Goal: Task Accomplishment & Management: Use online tool/utility

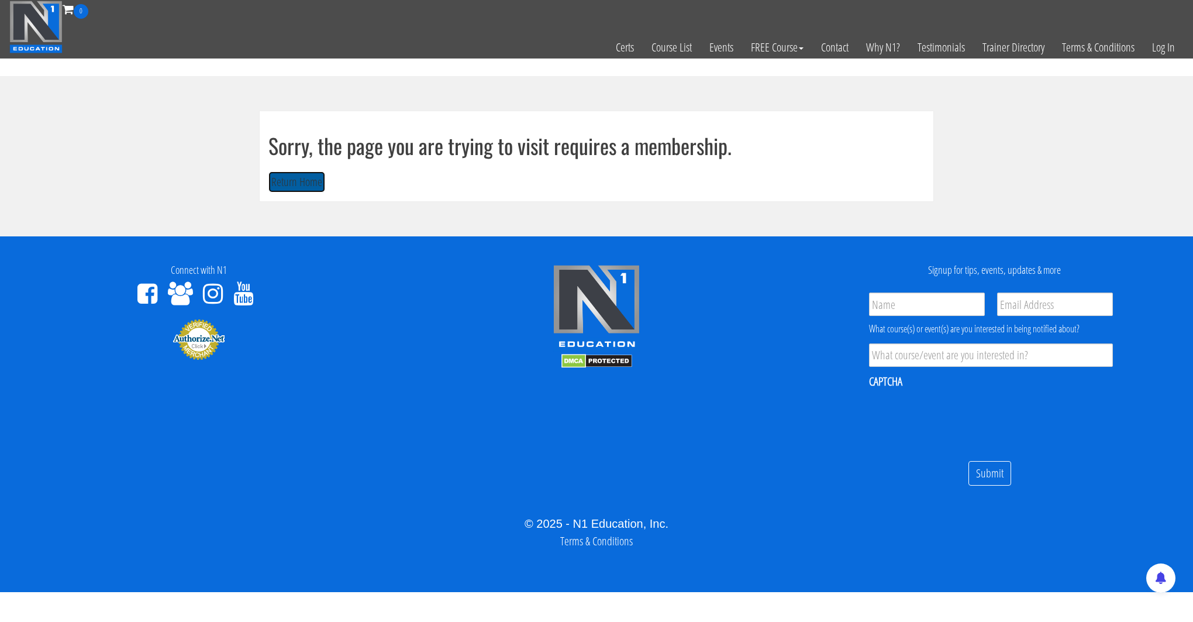
click at [284, 181] on button "Return Home" at bounding box center [297, 182] width 57 height 22
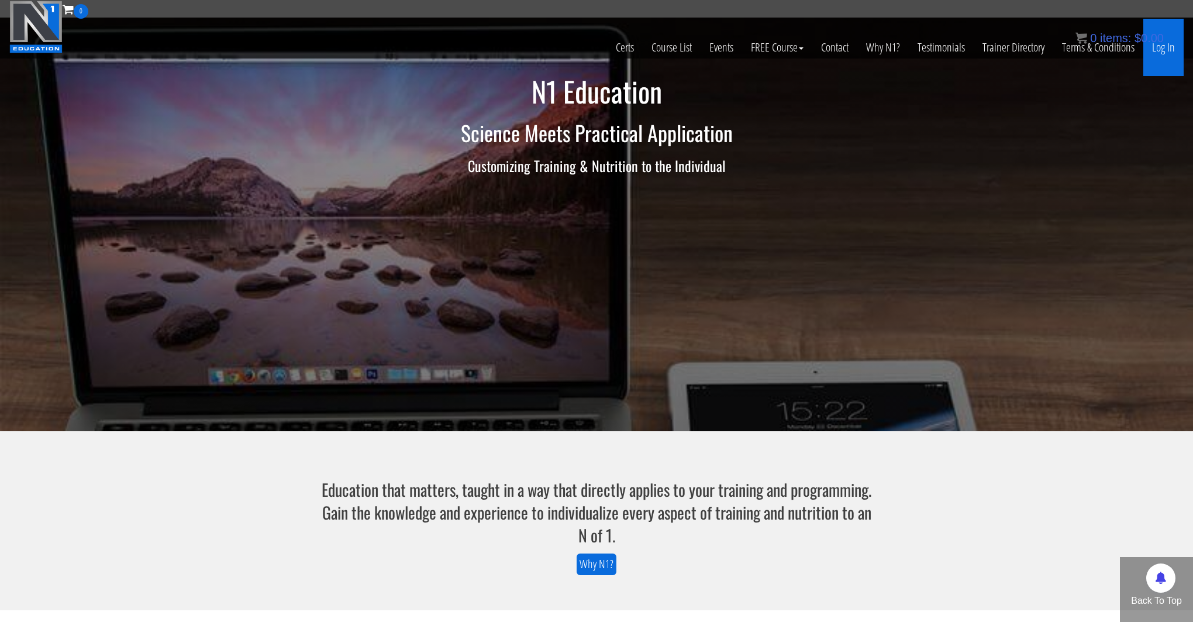
click at [1169, 49] on link "Log In" at bounding box center [1164, 47] width 40 height 57
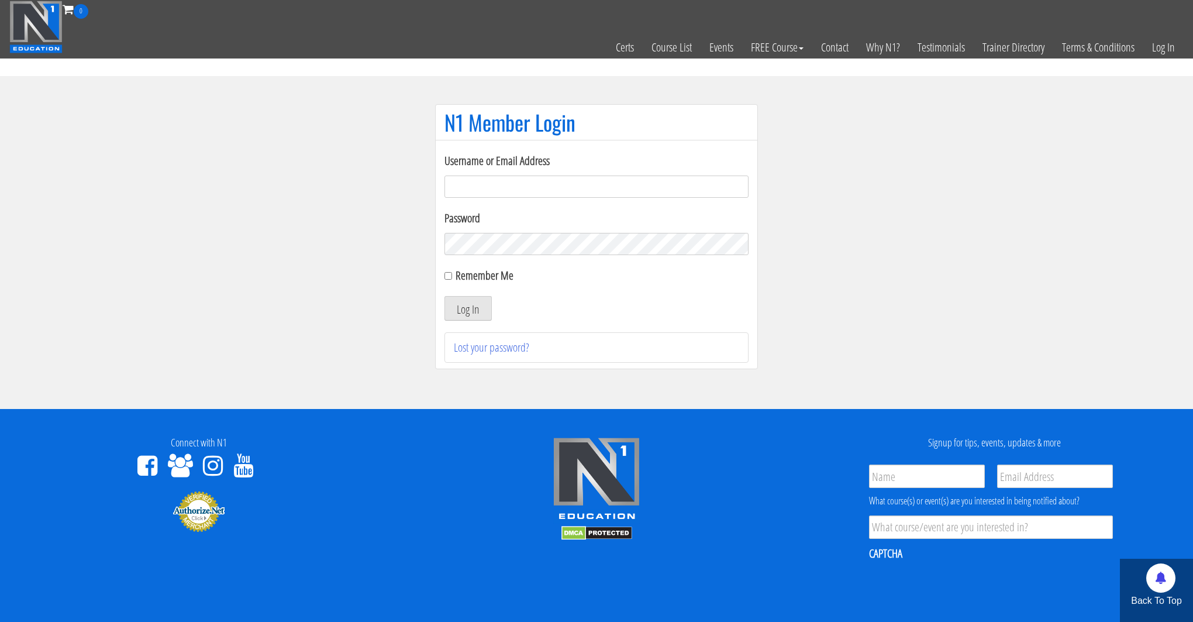
type input "kortney.[PERSON_NAME]-2815"
click at [558, 273] on div "Remember Me" at bounding box center [597, 276] width 304 height 18
click at [466, 310] on button "Log In" at bounding box center [468, 308] width 47 height 25
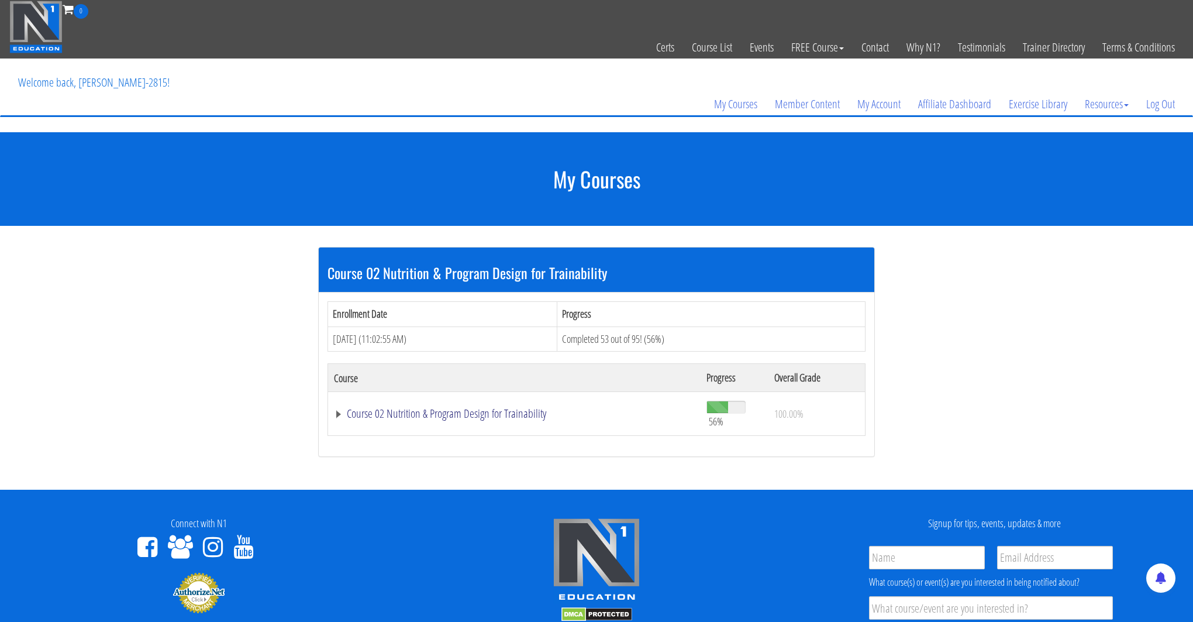
click at [452, 408] on link "Course 02 Nutrition & Program Design for Trainability" at bounding box center [514, 414] width 361 height 12
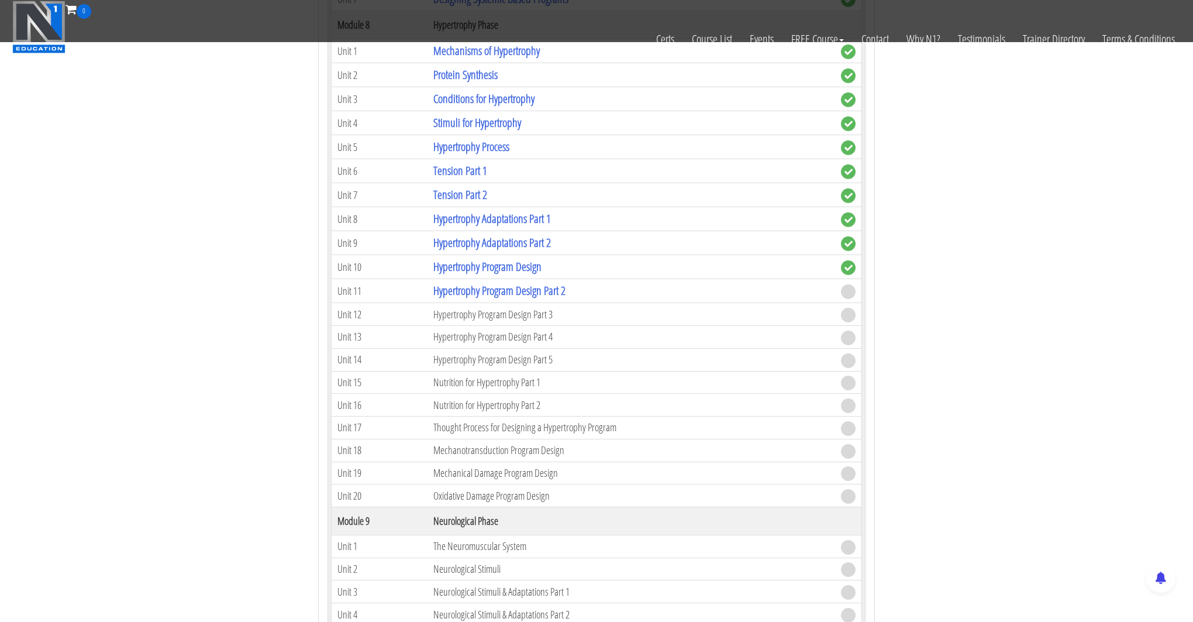
scroll to position [1604, 0]
click at [513, 294] on link "Hypertrophy Program Design Part 2" at bounding box center [500, 293] width 132 height 16
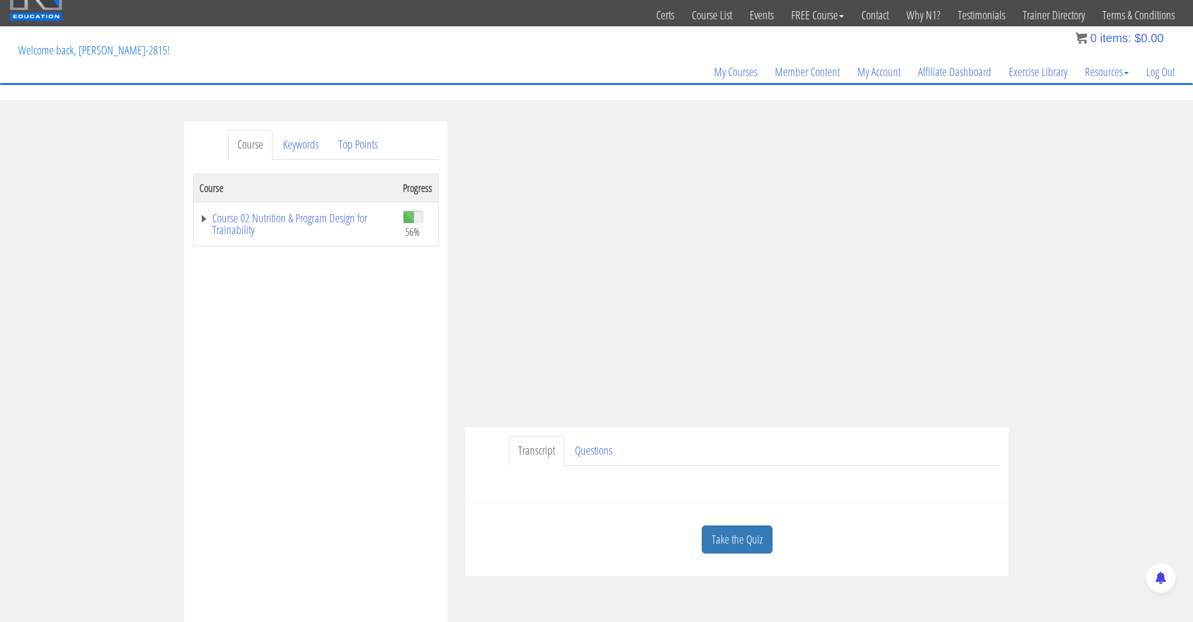
scroll to position [29, 0]
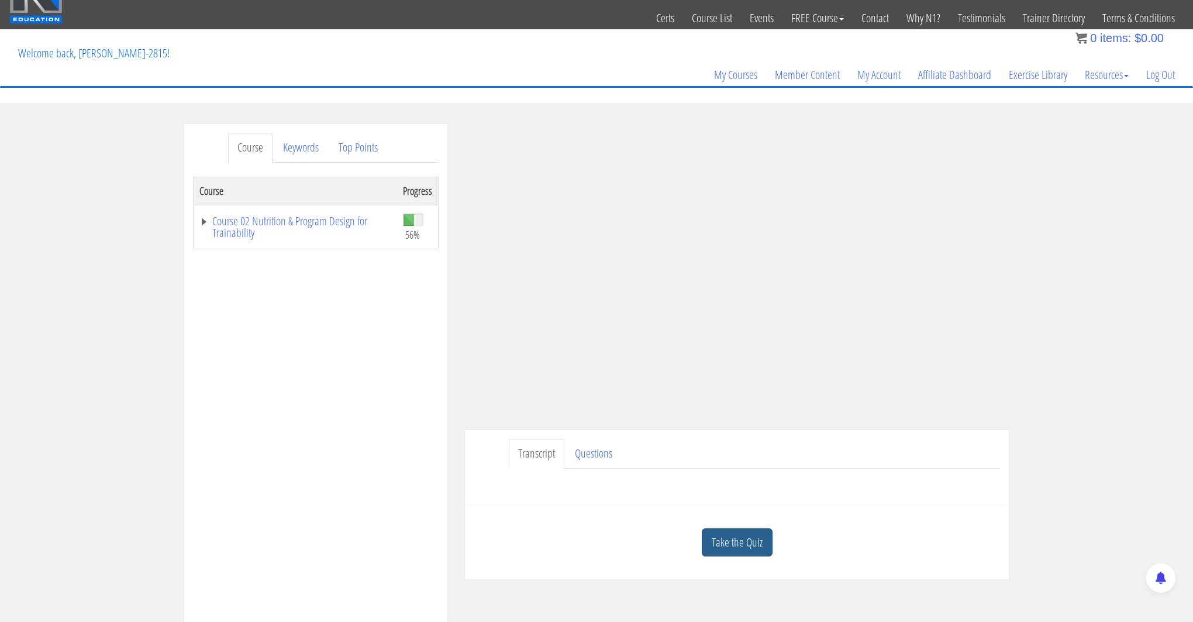
click at [718, 534] on link "Take the Quiz" at bounding box center [737, 542] width 71 height 29
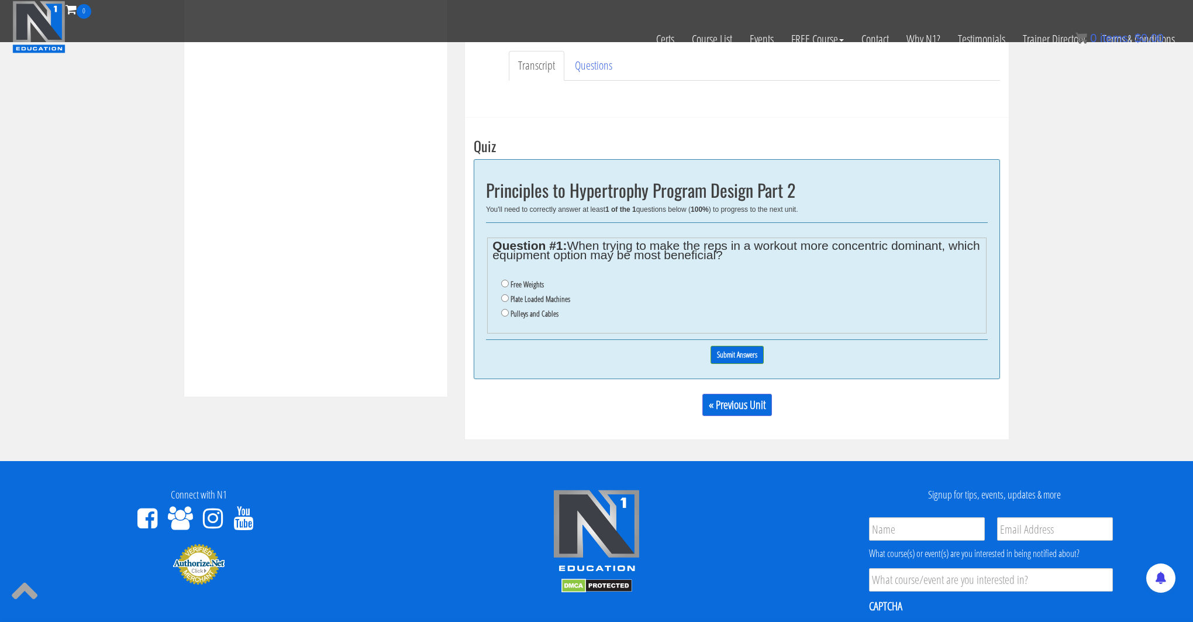
scroll to position [344, 0]
click at [504, 311] on input "Pulleys and Cables" at bounding box center [505, 312] width 8 height 8
radio input "true"
click at [726, 353] on input "Submit Answers" at bounding box center [737, 354] width 53 height 18
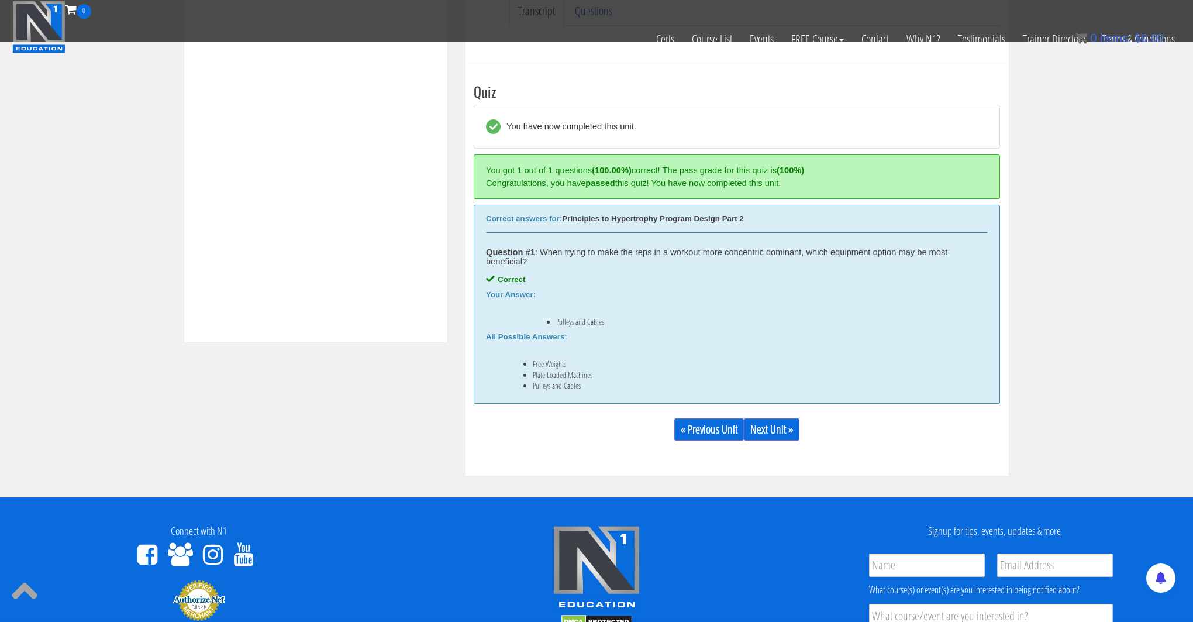
scroll to position [444, 0]
